Goal: Find specific page/section: Find specific page/section

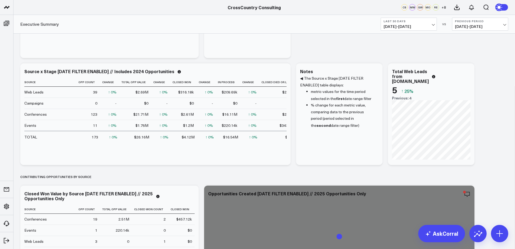
scroll to position [78, 0]
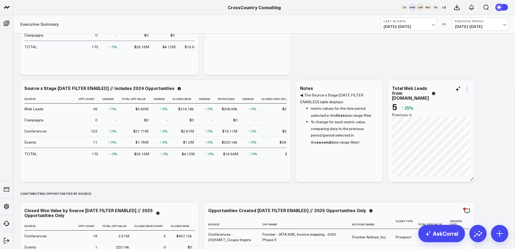
click at [467, 90] on icon at bounding box center [467, 89] width 6 height 6
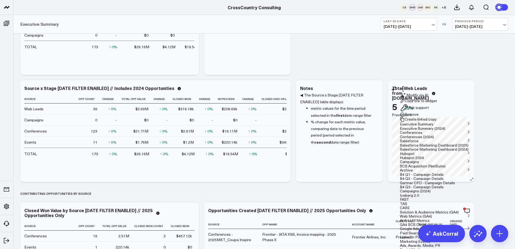
click at [419, 117] on button "Remove" at bounding box center [409, 114] width 19 height 5
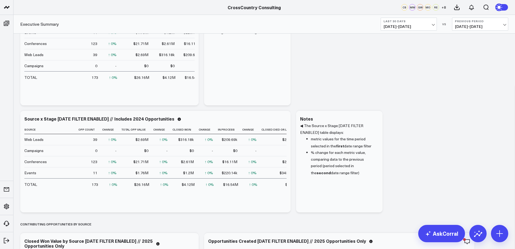
scroll to position [23, 0]
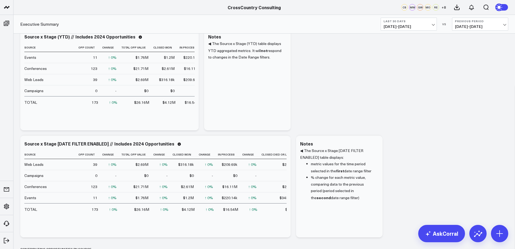
click at [508, 26] on button "Previous Period [DATE] - [DATE]" at bounding box center [480, 24] width 56 height 13
click at [468, 68] on link "No Comparison" at bounding box center [481, 67] width 56 height 10
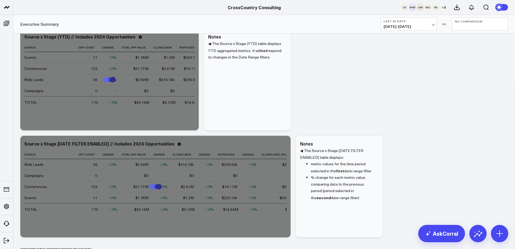
click at [434, 26] on button "Last 30 Days [DATE] - [DATE]" at bounding box center [409, 24] width 56 height 13
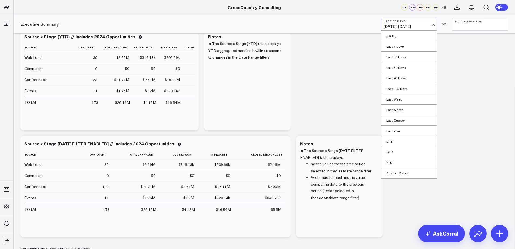
click at [397, 161] on link "YTD" at bounding box center [409, 162] width 56 height 10
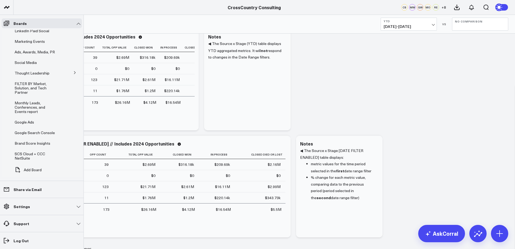
scroll to position [102, 0]
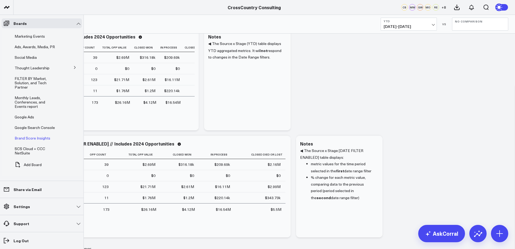
click at [29, 137] on span "Brand Score Insights" at bounding box center [33, 137] width 36 height 5
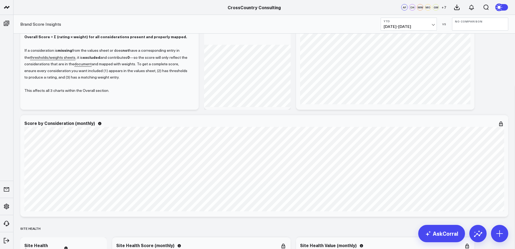
scroll to position [85, 0]
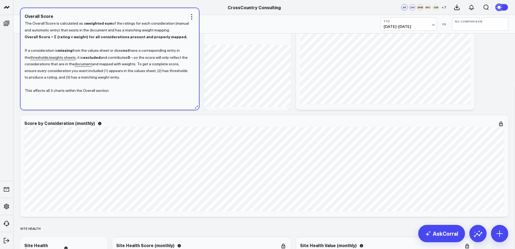
click at [81, 65] on link "document" at bounding box center [83, 63] width 17 height 5
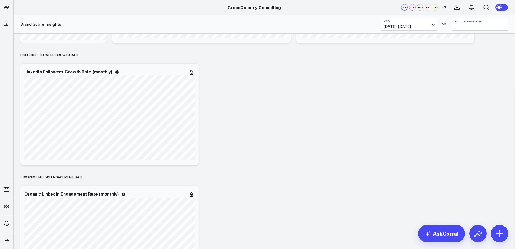
scroll to position [799, 0]
